Goal: Transaction & Acquisition: Book appointment/travel/reservation

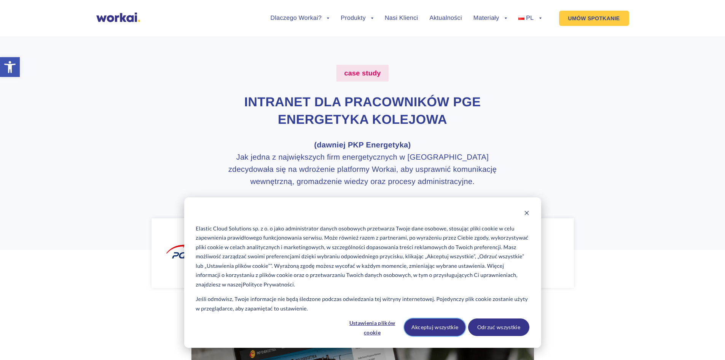
click at [431, 328] on button "Akceptuj wszystkie" at bounding box center [434, 327] width 61 height 18
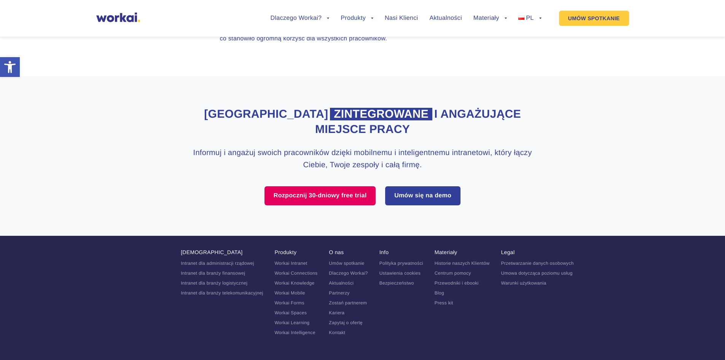
scroll to position [2246, 0]
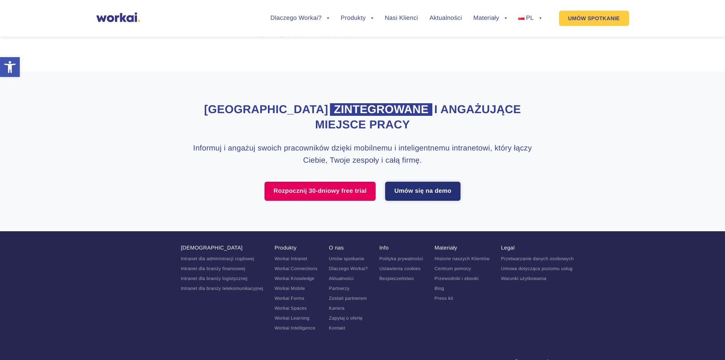
click at [426, 194] on link "Umów się na demo" at bounding box center [422, 191] width 75 height 19
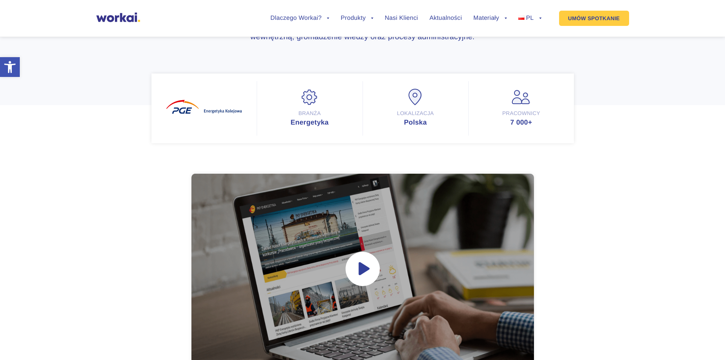
scroll to position [76, 0]
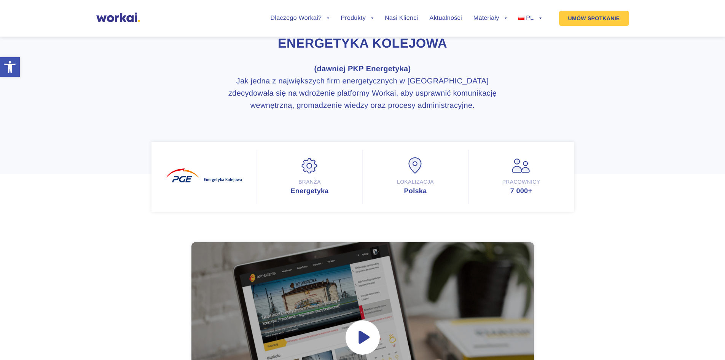
click at [310, 169] on img at bounding box center [309, 165] width 19 height 17
click at [314, 192] on div "Energetyka" at bounding box center [310, 190] width 90 height 7
click at [204, 176] on img at bounding box center [204, 175] width 76 height 14
click at [308, 191] on div "Energetyka" at bounding box center [310, 190] width 90 height 7
click at [309, 175] on div "Branża Energetyka" at bounding box center [310, 177] width 106 height 54
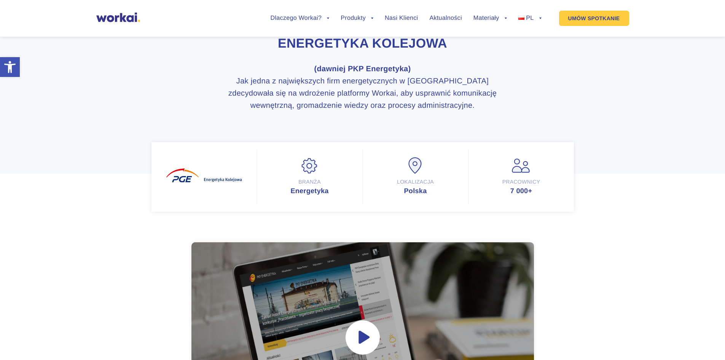
click at [519, 167] on img at bounding box center [521, 165] width 19 height 17
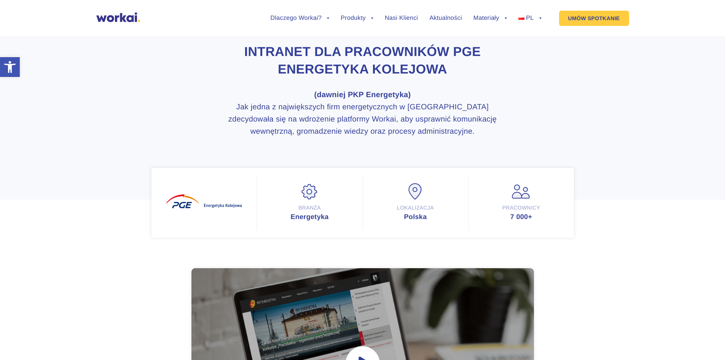
scroll to position [0, 0]
